Goal: Information Seeking & Learning: Understand process/instructions

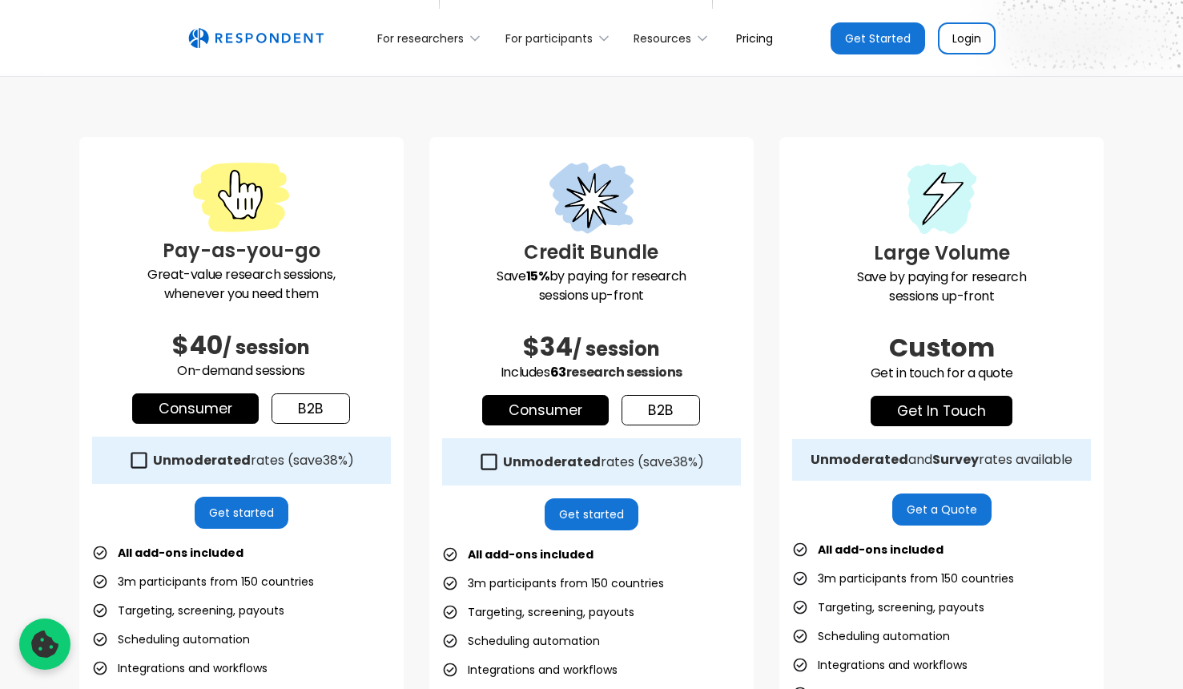
scroll to position [371, 0]
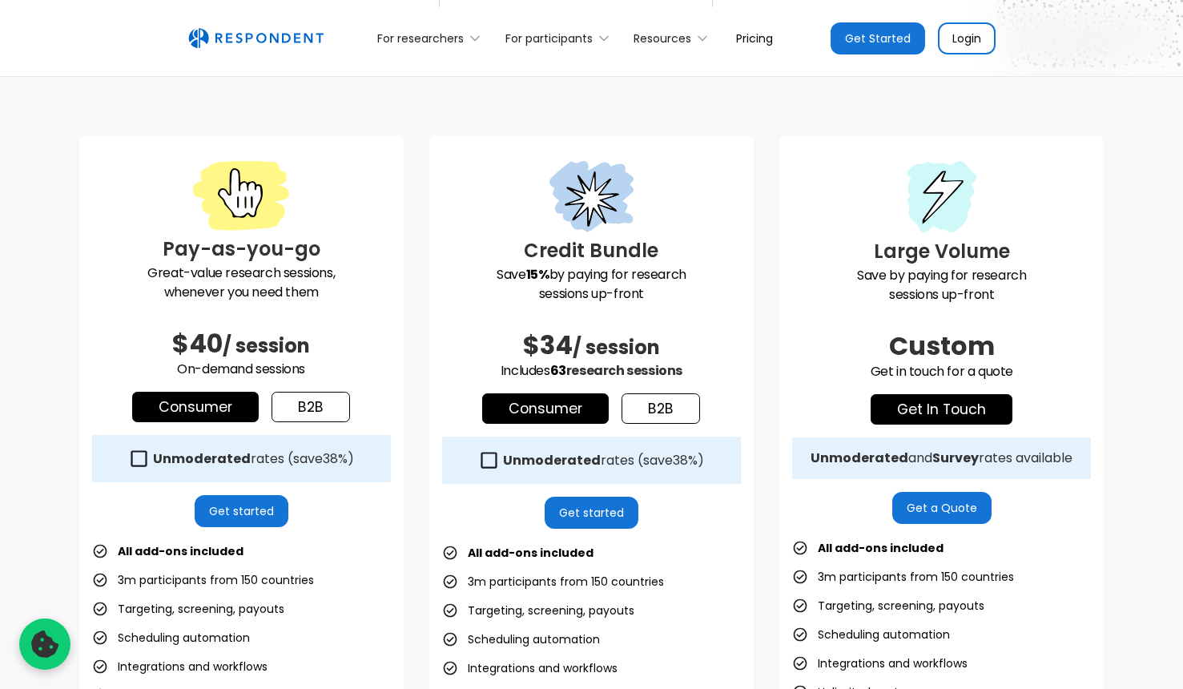
click at [147, 456] on icon at bounding box center [139, 458] width 16 height 16
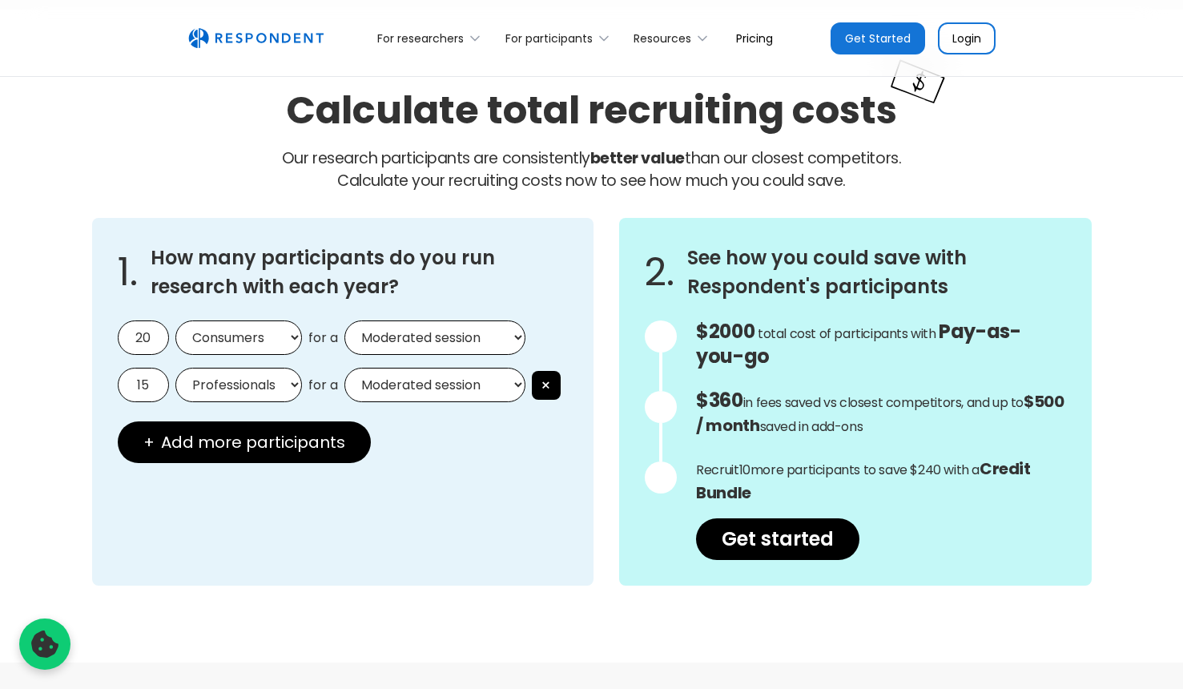
scroll to position [1330, 0]
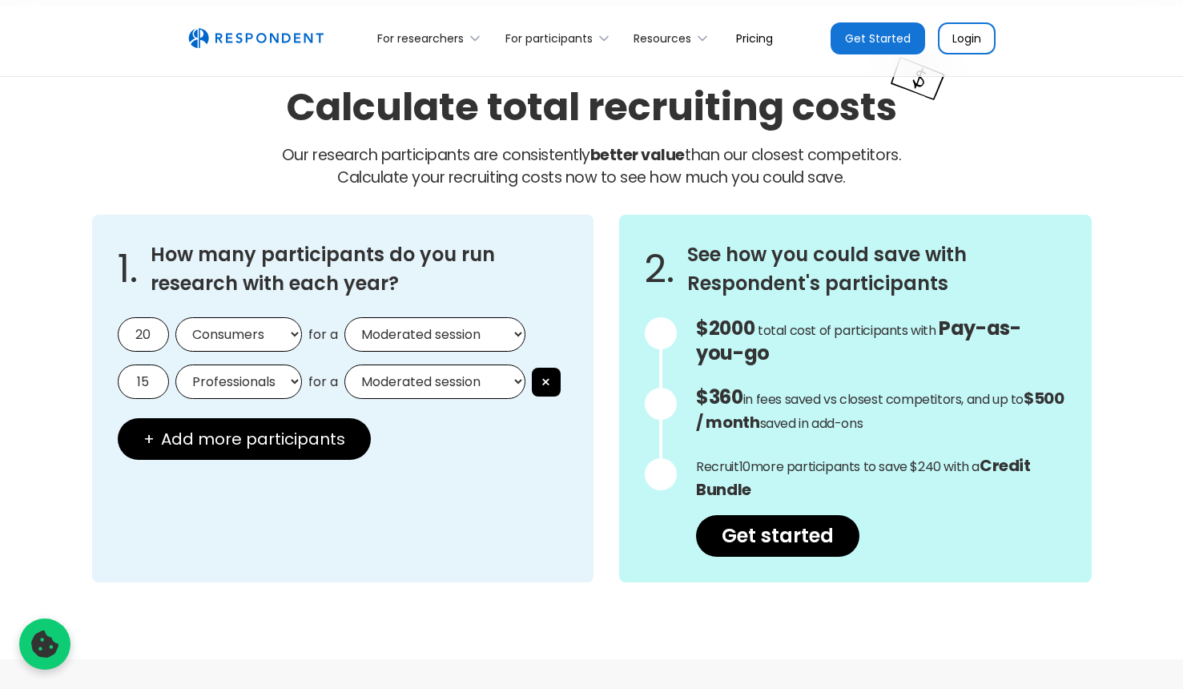
click at [160, 330] on input "20" at bounding box center [143, 334] width 51 height 34
type input "1"
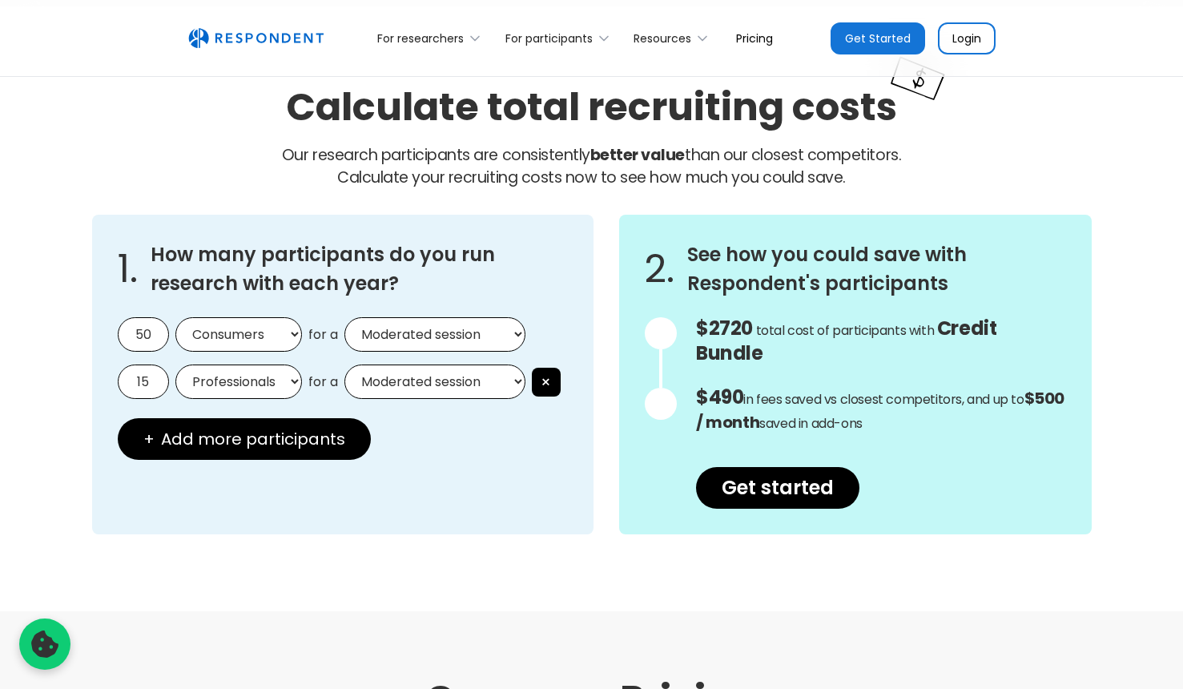
type input "50"
select select "unmoderated"
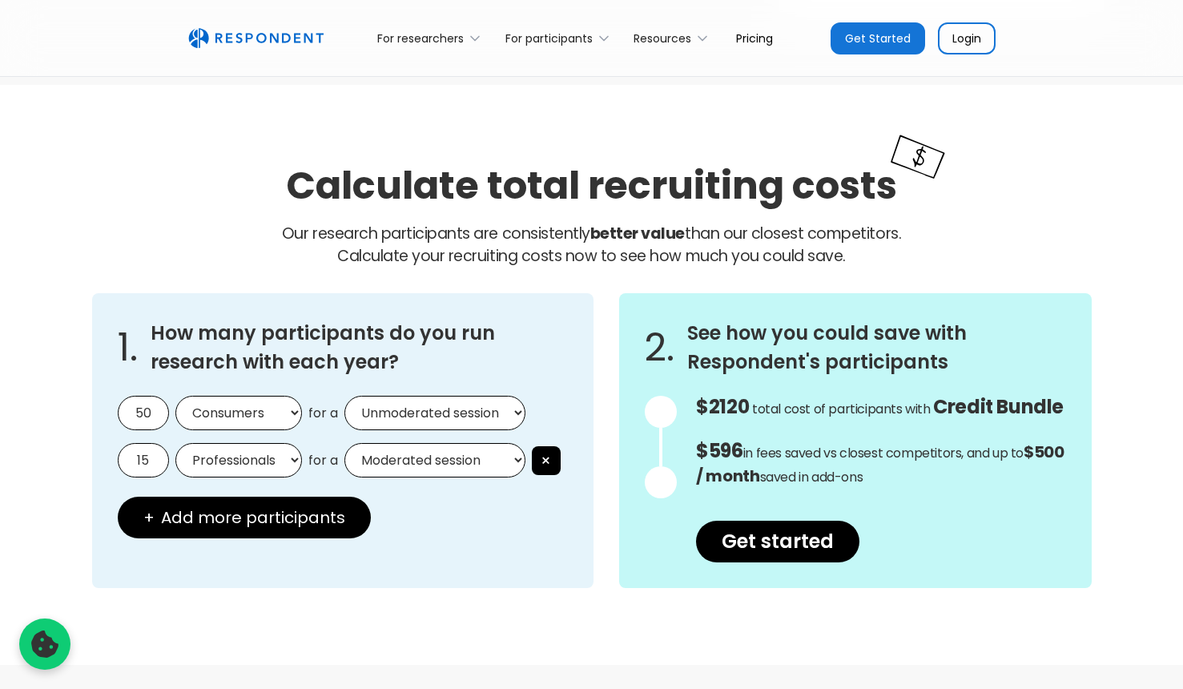
scroll to position [1255, 0]
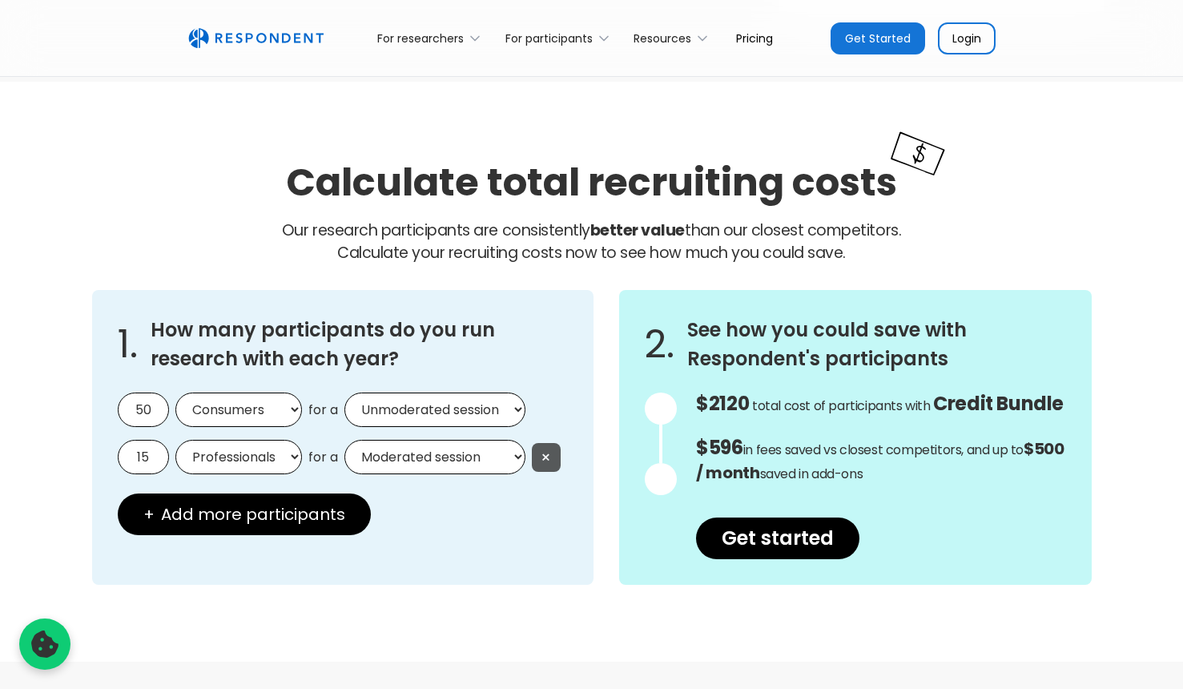
click at [532, 460] on button "×" at bounding box center [546, 457] width 29 height 29
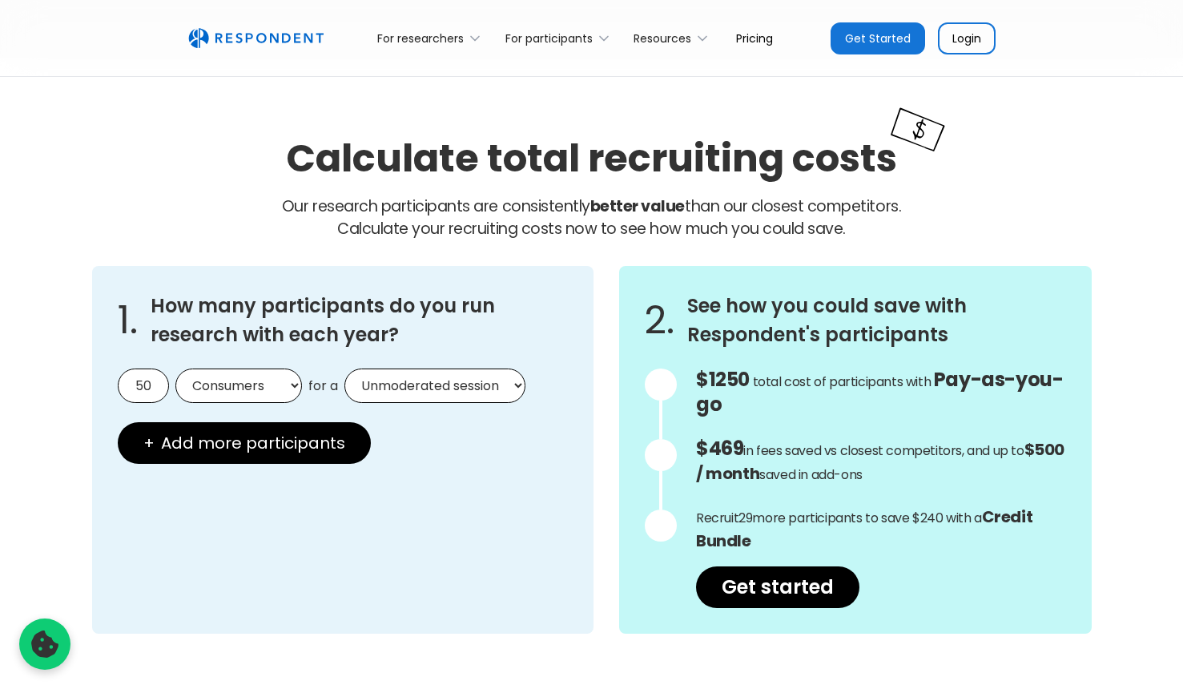
scroll to position [1279, 0]
click at [149, 379] on input "50" at bounding box center [143, 385] width 51 height 34
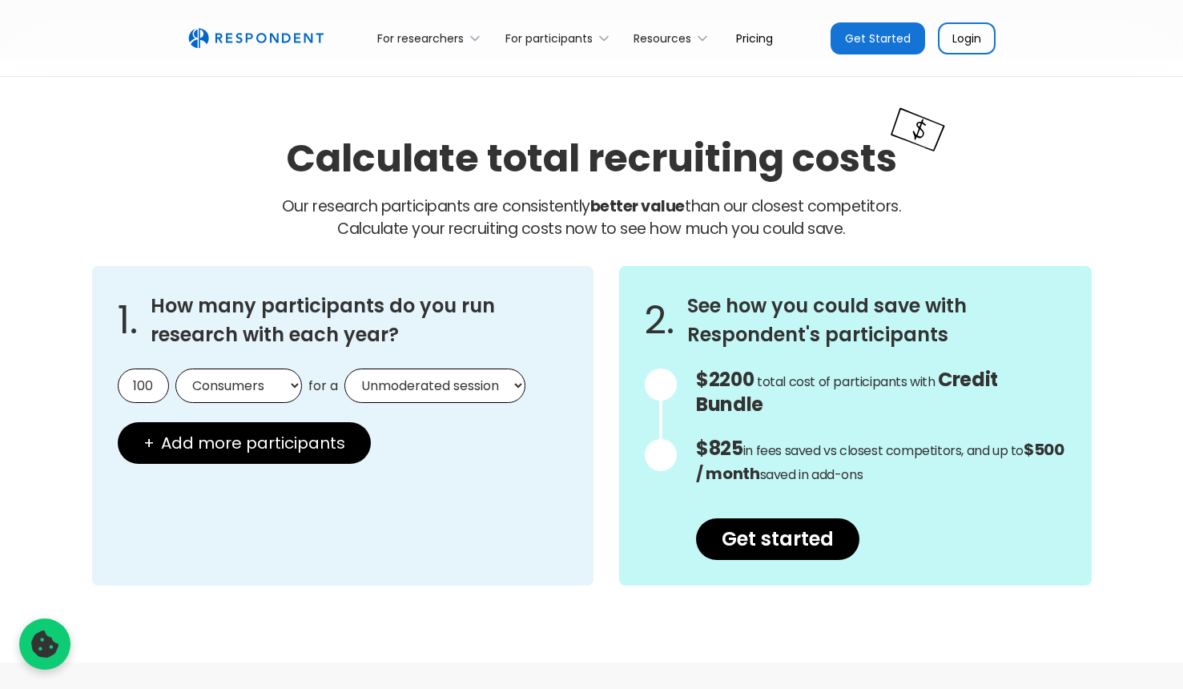
type input "100"
click at [584, 372] on div "1. How many participants do you run research with each year? 100 Consumers Prof…" at bounding box center [591, 425] width 999 height 319
click at [143, 379] on input "100" at bounding box center [143, 385] width 51 height 34
click at [598, 37] on icon at bounding box center [604, 38] width 16 height 16
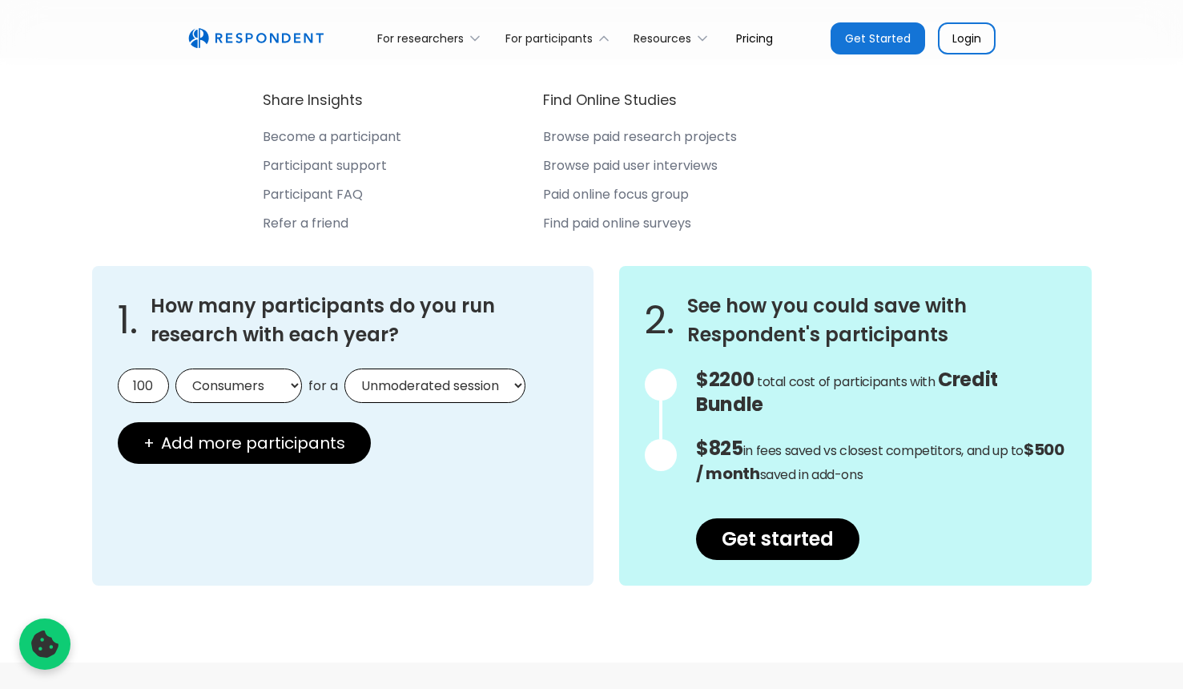
click at [788, 188] on div "Share Insights Become a participant Participant support Participant FAQ Refer a…" at bounding box center [591, 164] width 807 height 199
